Goal: Task Accomplishment & Management: Use online tool/utility

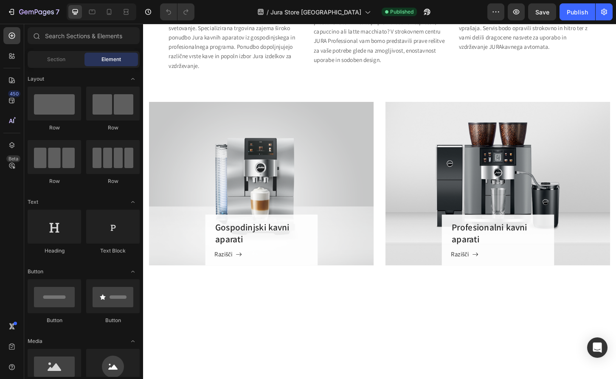
scroll to position [469, 0]
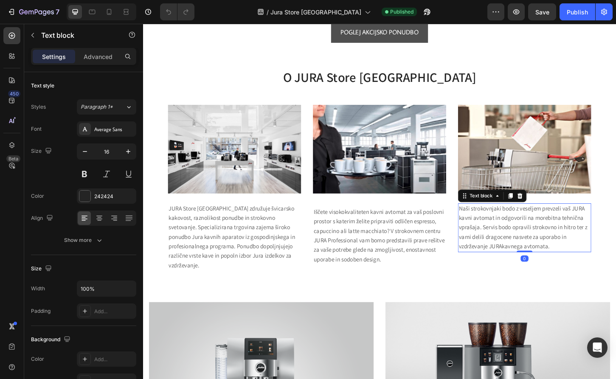
click at [529, 266] on span "Naši strokovnjaki bodo z veseljem prevzeli vaš JURA kavni avtomat in odgovorili…" at bounding box center [552, 243] width 138 height 49
click at [526, 262] on span "Naši strokovnjaki bodo z veseljem prevzeli vaš JURA kavni avtomat in odgovorili…" at bounding box center [552, 243] width 138 height 49
click at [529, 263] on span "Naši strokovnjaki bodo z veseljem prevzeli vaš JURA kavni avtomat in odgovorili…" at bounding box center [552, 243] width 138 height 49
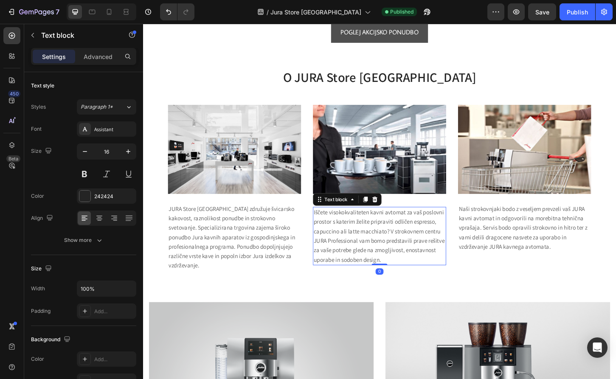
click at [392, 247] on span "Iščete visokokvaliteten kavni avtomat za vaš poslovni prostor s katerim želite …" at bounding box center [397, 252] width 141 height 59
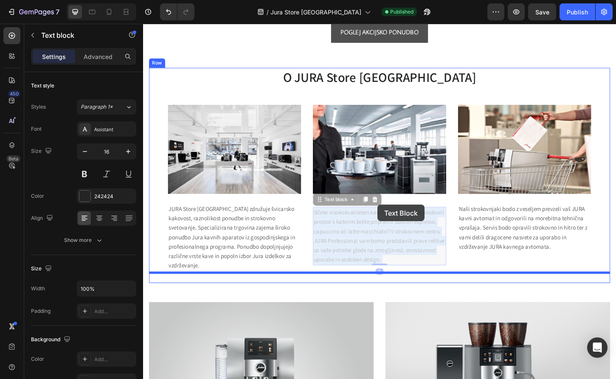
drag, startPoint x: 392, startPoint y: 247, endPoint x: 395, endPoint y: 218, distance: 28.7
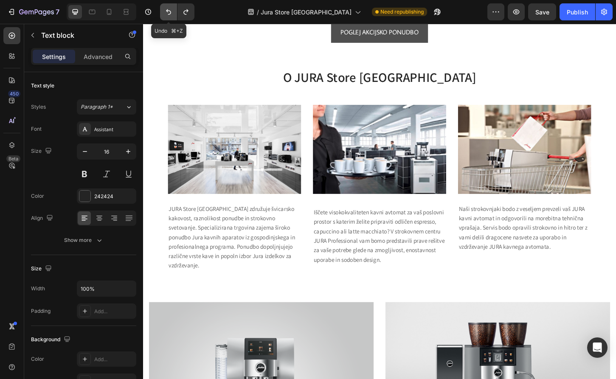
click at [167, 9] on icon "Undo/Redo" at bounding box center [168, 12] width 8 height 8
click at [182, 11] on icon "Undo/Redo" at bounding box center [186, 12] width 8 height 8
click at [532, 235] on span "Naši strokovnjaki bodo z veseljem prevzeli vaš JURA kavni avtomat in odgovorili…" at bounding box center [552, 243] width 138 height 49
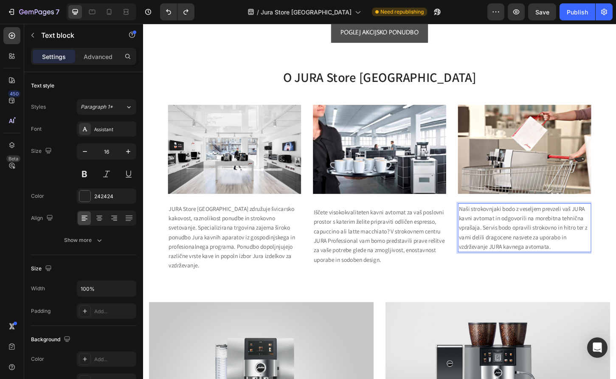
click at [583, 222] on span "Naši strokovnjaki bodo z veseljem prevzeli vaš JURA kavni avtomat in odgovorili…" at bounding box center [552, 243] width 138 height 49
click at [594, 219] on span "Naši strokovnjaki bodo z veseljem prevzeli vaš JURA kavni avtomat in odgovorili…" at bounding box center [552, 243] width 138 height 49
click at [589, 260] on p "Naši strokovnjaki bodo z veseljem pregledali vaš JURA kavni avtomat in odgovori…" at bounding box center [554, 243] width 142 height 51
click at [551, 253] on span "Naši strokovnjaki bodo z veseljem pregledali vaš JURA kavni avtomat in odgovori…" at bounding box center [551, 243] width 137 height 49
click at [583, 263] on p "Naši strokovnjaki bodo z veseljem pregledali vaš JURA kavni avtomat in odgovori…" at bounding box center [554, 243] width 142 height 51
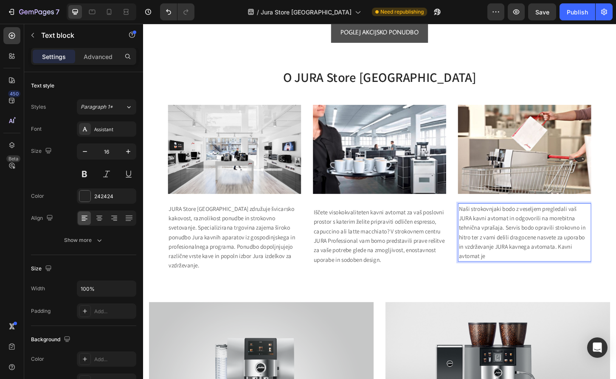
click at [492, 272] on p "Naši strokovnjaki bodo z veseljem pregledali vaš JURA kavni avtomat in odgovori…" at bounding box center [554, 248] width 142 height 61
click at [483, 273] on span "Naši strokovnjaki bodo z veseljem pregledali vaš JURA kavni avtomat in odgovori…" at bounding box center [551, 248] width 137 height 59
click at [615, 263] on p "Naši strokovnjaki bodo z veseljem pregledali vaš JURA kavni avtomat in odgovori…" at bounding box center [554, 248] width 142 height 61
click at [567, 272] on p "Naši strokovnjaki bodo z veseljem pregledali vaš JURA kavni avtomat in odgovori…" at bounding box center [554, 248] width 142 height 61
click at [615, 261] on p "Naši strokovnjaki bodo z veseljem pregledali vaš JURA kavni avtomat in odgovori…" at bounding box center [554, 248] width 142 height 61
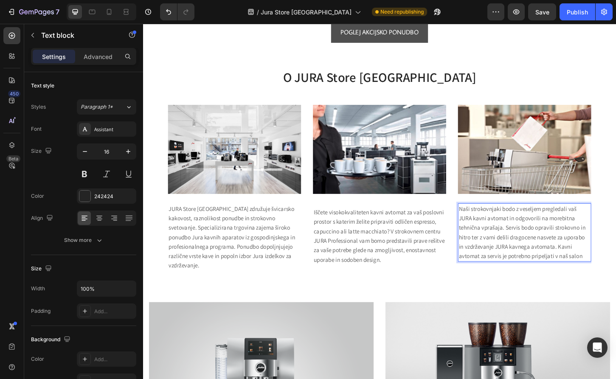
click at [605, 269] on p "Naši strokovnjaki bodo z veseljem pregledali vaš JURA kavni avtomat in odgovori…" at bounding box center [554, 248] width 142 height 61
click at [571, 14] on div "Publish" at bounding box center [576, 12] width 21 height 9
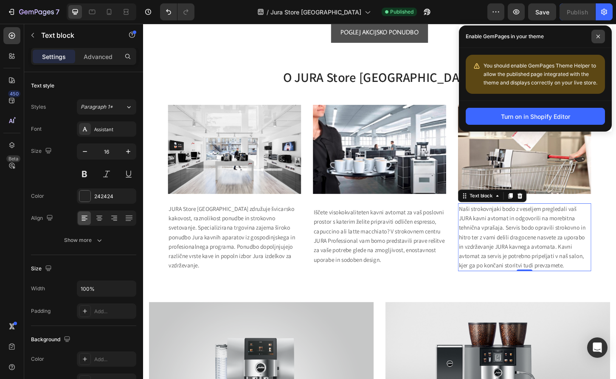
click at [597, 36] on icon at bounding box center [598, 36] width 4 height 4
